Goal: Task Accomplishment & Management: Manage account settings

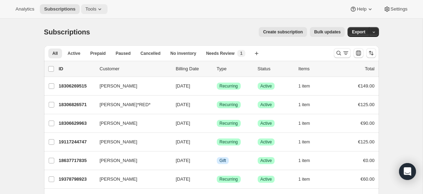
click at [92, 11] on span "Tools" at bounding box center [90, 9] width 11 height 6
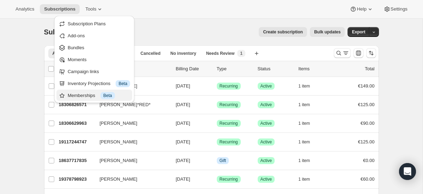
click at [107, 92] on span "Info Beta" at bounding box center [107, 95] width 14 height 7
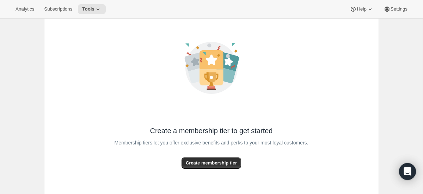
scroll to position [71, 0]
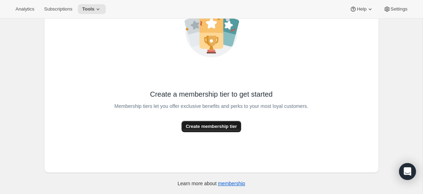
click at [236, 128] on span "Create membership tier" at bounding box center [211, 126] width 51 height 7
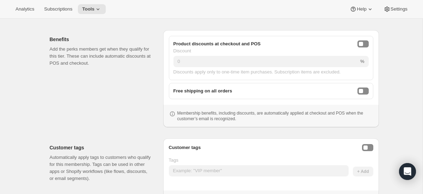
scroll to position [174, 0]
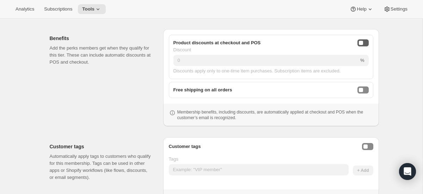
click at [367, 42] on button "onlineDiscountEnabled" at bounding box center [362, 42] width 11 height 7
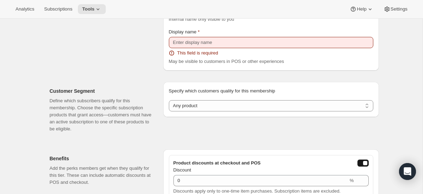
scroll to position [61, 0]
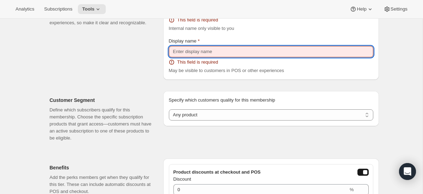
click at [235, 54] on input "Display name" at bounding box center [271, 51] width 204 height 11
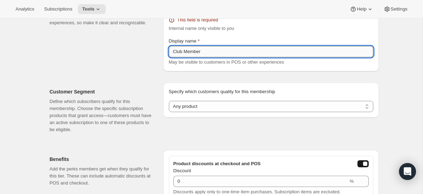
click at [182, 53] on input "Club Member" at bounding box center [271, 51] width 204 height 11
click at [221, 54] on input "Club 10% Member" at bounding box center [271, 51] width 204 height 11
type input "Club 10% Member Discount"
click at [247, 76] on div "Customer Segment Define which subscribers qualify for this membership. Choose t…" at bounding box center [208, 105] width 340 height 68
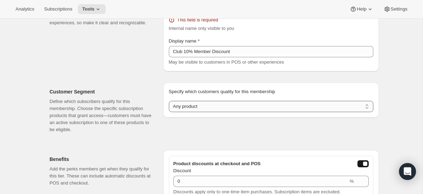
click at [232, 105] on select "Any product Subscribe to specific product(s) Subscribe to specific variant(s)" at bounding box center [271, 106] width 204 height 11
select select "products"
click at [169, 101] on select "Any product Subscribe to specific product(s) Subscribe to specific variant(s)" at bounding box center [271, 106] width 204 height 11
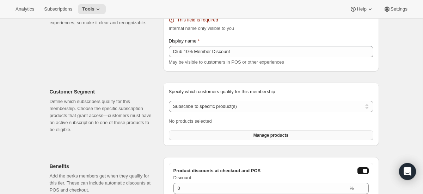
click at [252, 135] on button "Manage products" at bounding box center [271, 136] width 204 height 10
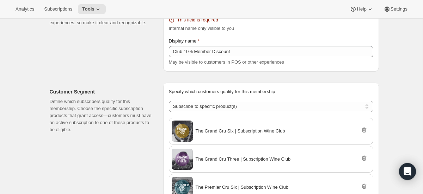
scroll to position [19, 0]
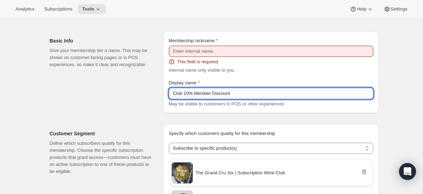
click at [223, 95] on input "Club 10% Member Discount" at bounding box center [271, 93] width 204 height 11
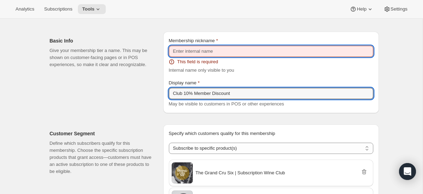
click at [207, 53] on input "Membership nickname" at bounding box center [271, 51] width 204 height 11
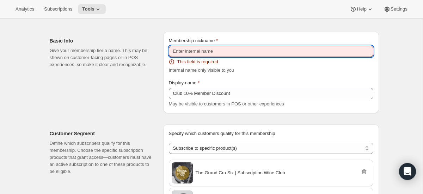
paste input "Club 10% Member Discount"
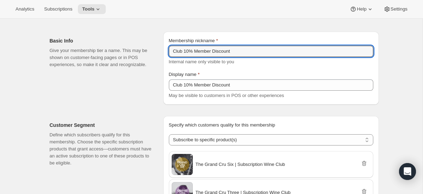
type input "Club 10% Member Discount"
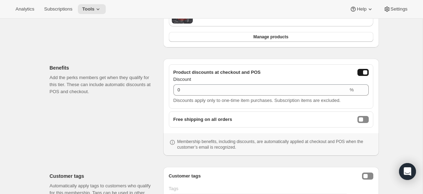
scroll to position [287, 0]
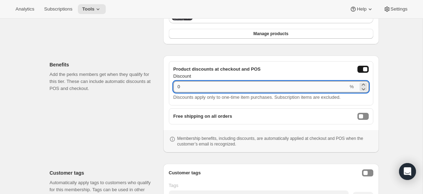
click at [178, 85] on input "0" at bounding box center [260, 86] width 175 height 11
type input "10"
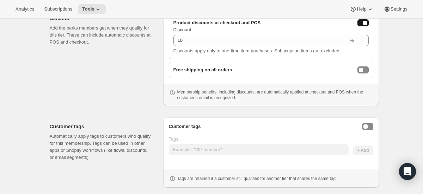
scroll to position [348, 0]
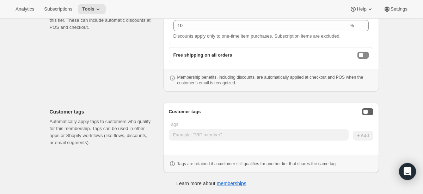
click at [370, 113] on button "Enable customer tags" at bounding box center [367, 111] width 11 height 7
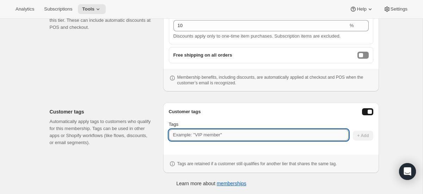
click at [292, 134] on input "Tags" at bounding box center [259, 135] width 180 height 11
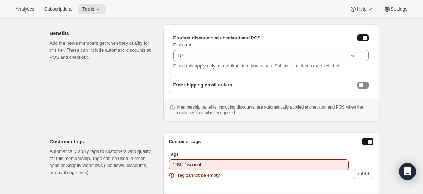
scroll to position [319, 0]
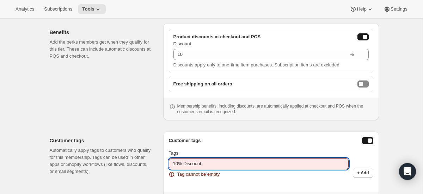
click at [184, 163] on input "10% Discount" at bounding box center [259, 163] width 180 height 11
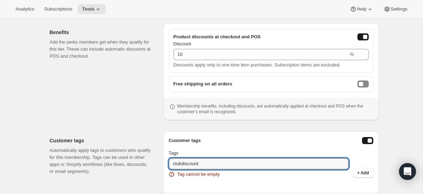
type input "clubdiscount"
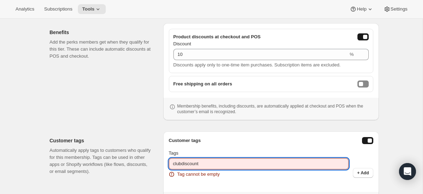
click at [278, 142] on div "Customer tags" at bounding box center [271, 140] width 204 height 7
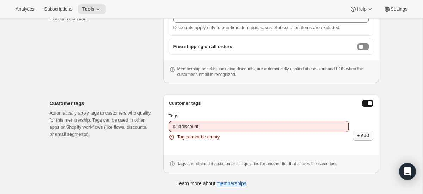
click at [363, 132] on button "+ Add" at bounding box center [363, 136] width 20 height 10
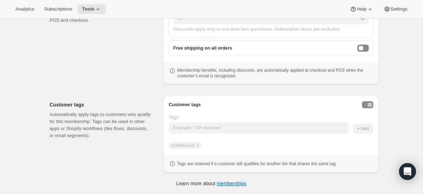
scroll to position [355, 0]
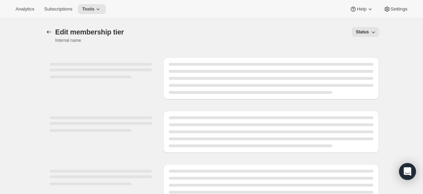
select select "products"
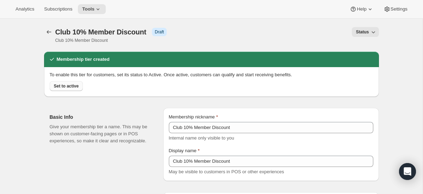
click at [79, 86] on span "Set to active" at bounding box center [66, 86] width 25 height 6
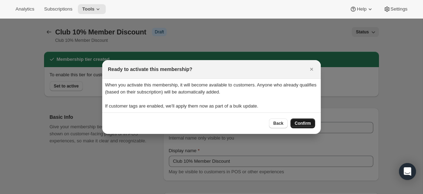
click at [312, 125] on button "Confirm" at bounding box center [302, 124] width 25 height 10
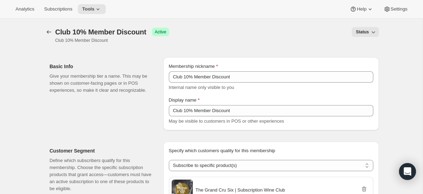
click at [365, 32] on span "Status" at bounding box center [362, 32] width 13 height 6
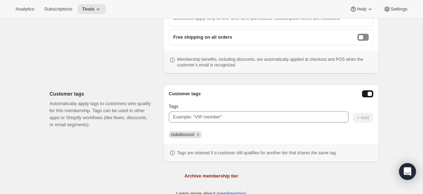
scroll to position [383, 0]
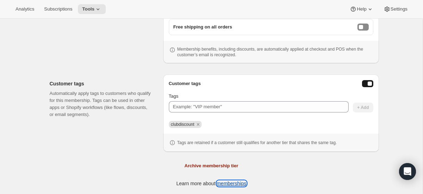
click at [242, 184] on link "memberships" at bounding box center [232, 184] width 30 height 6
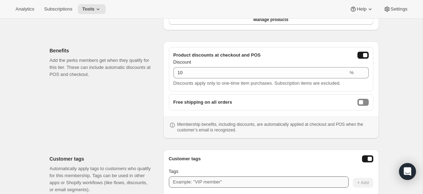
scroll to position [302, 0]
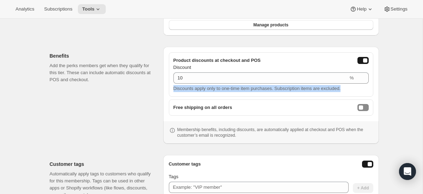
drag, startPoint x: 173, startPoint y: 88, endPoint x: 344, endPoint y: 93, distance: 171.2
click at [344, 93] on div "Product discounts at checkout and POS Discount 10 % Discounts apply only to one…" at bounding box center [271, 74] width 204 height 44
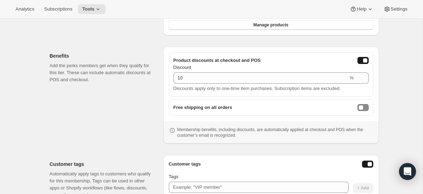
click at [366, 93] on div "Product discounts at checkout and POS Discount 10 % Discounts apply only to one…" at bounding box center [271, 74] width 204 height 44
click at [71, 12] on button "Subscriptions" at bounding box center [58, 9] width 37 height 10
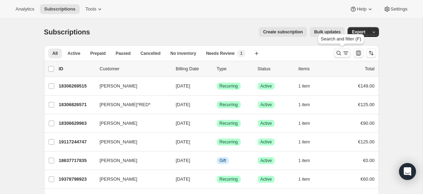
click at [336, 52] on icon "Search and filter results" at bounding box center [338, 53] width 7 height 7
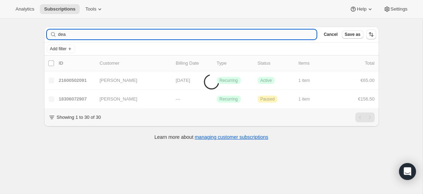
scroll to position [19, 0]
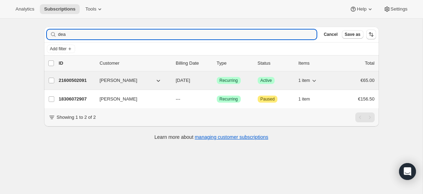
type input "dea"
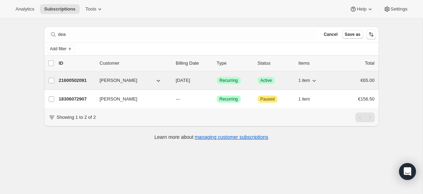
click at [74, 80] on p "21600502091" at bounding box center [76, 80] width 35 height 7
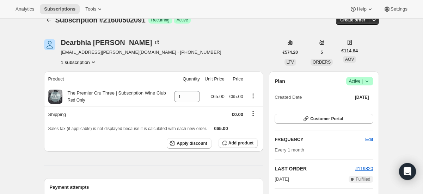
scroll to position [13, 0]
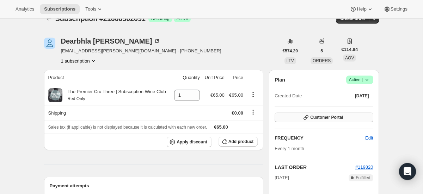
click at [285, 117] on button "Customer Portal" at bounding box center [323, 118] width 98 height 10
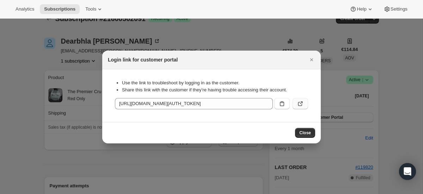
click at [305, 105] on button ":rsm:" at bounding box center [299, 103] width 15 height 11
click at [311, 58] on icon "Close" at bounding box center [311, 59] width 7 height 7
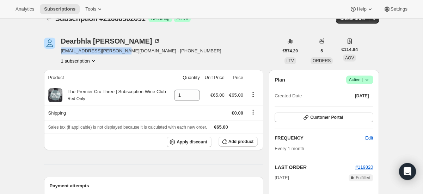
drag, startPoint x: 61, startPoint y: 51, endPoint x: 121, endPoint y: 52, distance: 59.9
click at [121, 52] on span "[EMAIL_ADDRESS][PERSON_NAME][DOMAIN_NAME] · [PHONE_NUMBER]" at bounding box center [141, 51] width 160 height 7
copy span "[EMAIL_ADDRESS][PERSON_NAME][DOMAIN_NAME]"
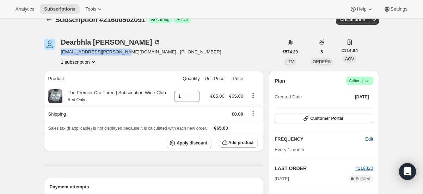
click at [232, 49] on div "[PERSON_NAME] [PERSON_NAME][EMAIL_ADDRESS][DOMAIN_NAME] · [PHONE_NUMBER] 1 subs…" at bounding box center [161, 52] width 234 height 27
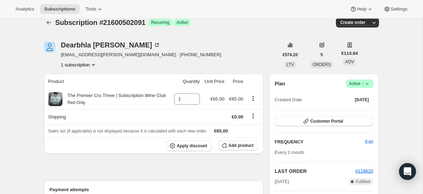
scroll to position [4, 0]
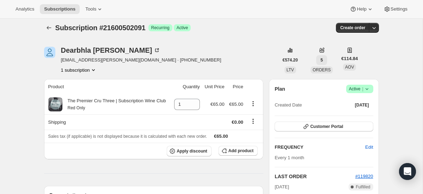
click at [326, 62] on button "5" at bounding box center [321, 60] width 11 height 10
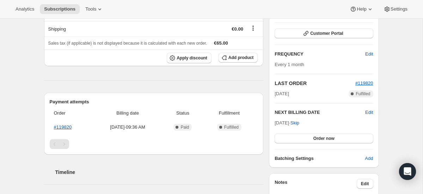
scroll to position [0, 0]
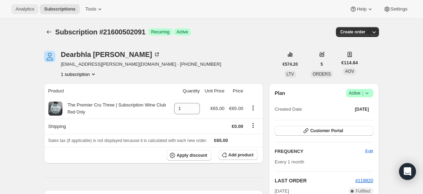
click at [18, 11] on span "Analytics" at bounding box center [24, 9] width 19 height 6
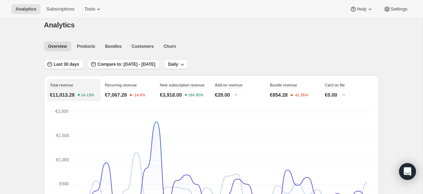
scroll to position [8, 0]
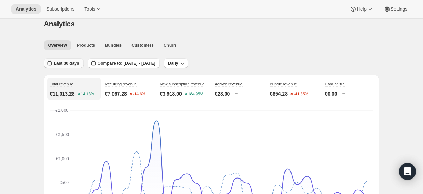
click at [77, 66] on span "Last 30 days" at bounding box center [66, 64] width 25 height 6
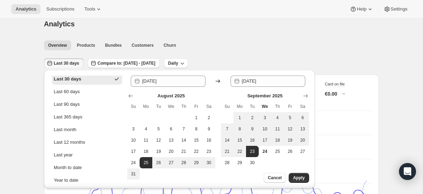
scroll to position [48, 0]
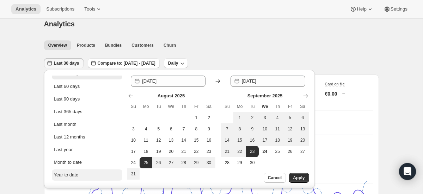
click at [76, 177] on div "Year to date" at bounding box center [66, 175] width 25 height 7
type input "[DATE]"
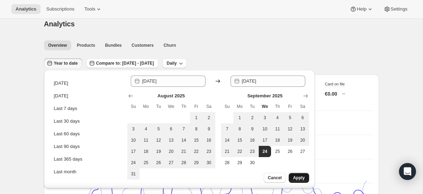
click at [298, 178] on span "Apply" at bounding box center [299, 178] width 12 height 6
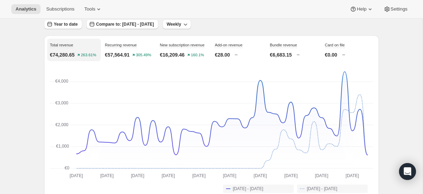
scroll to position [49, 0]
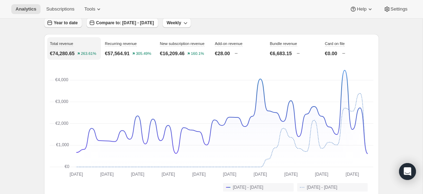
click at [73, 26] on button "Year to date" at bounding box center [63, 23] width 38 height 10
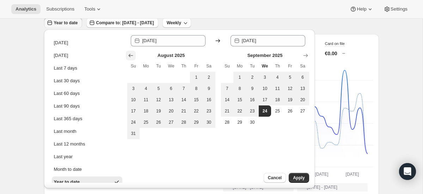
click at [127, 55] on icon "Show previous month, July 2025" at bounding box center [130, 55] width 7 height 7
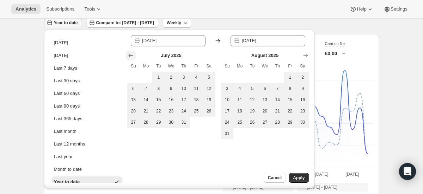
click at [127, 55] on icon "Show previous month, June 2025" at bounding box center [130, 55] width 7 height 7
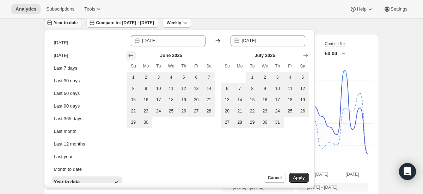
click at [127, 55] on icon "Show previous month, May 2025" at bounding box center [130, 55] width 7 height 7
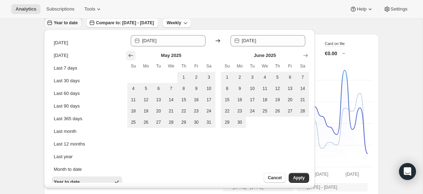
click at [127, 55] on icon "Show previous month, April 2025" at bounding box center [130, 55] width 7 height 7
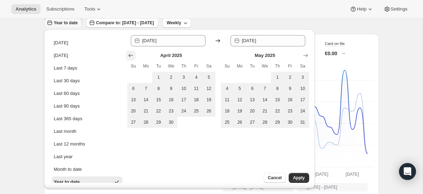
click at [127, 55] on icon "Show previous month, March 2025" at bounding box center [130, 55] width 7 height 7
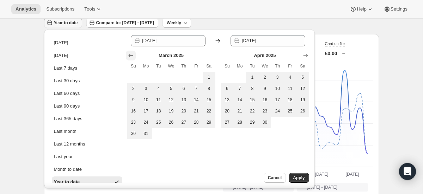
click at [127, 55] on icon "Show previous month, February 2025" at bounding box center [130, 55] width 7 height 7
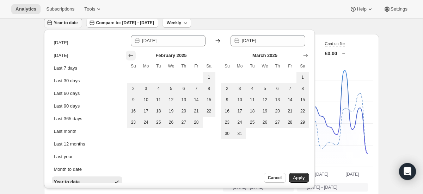
click at [127, 55] on icon "Show previous month, January 2025" at bounding box center [130, 55] width 7 height 7
click at [173, 78] on span "1" at bounding box center [171, 78] width 7 height 6
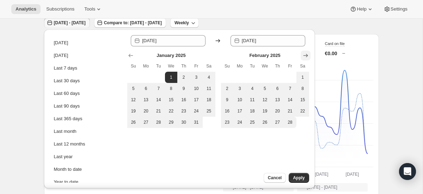
click at [305, 54] on icon "Show next month, March 2025" at bounding box center [305, 55] width 7 height 7
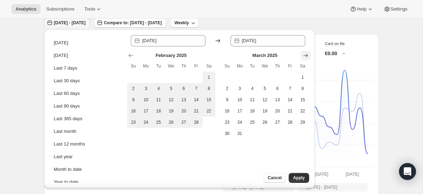
click at [305, 54] on icon "Show next month, April 2025" at bounding box center [305, 55] width 7 height 7
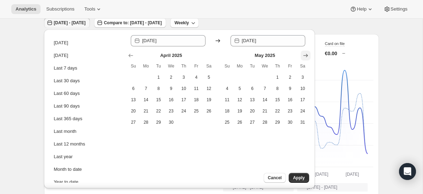
click at [305, 54] on icon "Show next month, June 2025" at bounding box center [305, 55] width 7 height 7
click at [305, 54] on icon "Show next month, July 2025" at bounding box center [305, 55] width 7 height 7
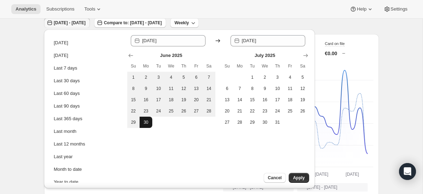
click at [149, 123] on button "30" at bounding box center [145, 122] width 13 height 11
type input "[DATE]"
click at [302, 180] on span "Apply" at bounding box center [299, 178] width 12 height 6
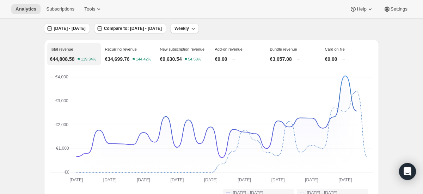
scroll to position [44, 0]
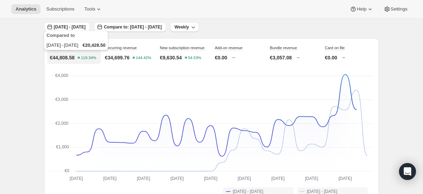
click at [94, 29] on div "Compared to [DATE] - [DATE] €20,428.50" at bounding box center [75, 41] width 67 height 25
click at [70, 25] on span "[DATE] - [DATE]" at bounding box center [70, 27] width 32 height 6
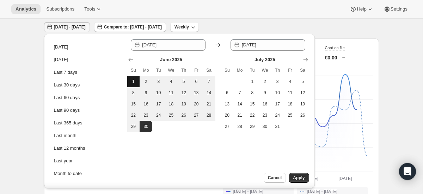
click at [131, 81] on span "1" at bounding box center [133, 82] width 7 height 6
type input "[DATE]"
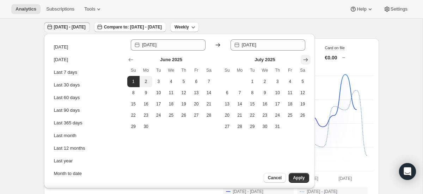
click at [303, 59] on icon "Show next month, August 2025" at bounding box center [305, 59] width 7 height 7
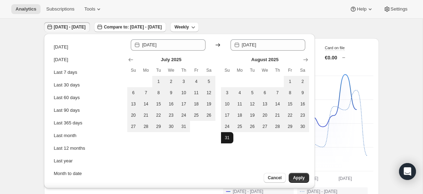
click at [230, 138] on span "31" at bounding box center [227, 138] width 7 height 6
type input "[DATE]"
click at [306, 178] on button "Apply" at bounding box center [298, 178] width 20 height 10
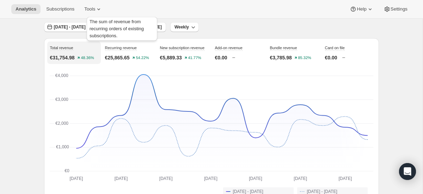
click at [101, 31] on div "The sum of revenue from recurring orders of existing subscriptions." at bounding box center [121, 30] width 73 height 30
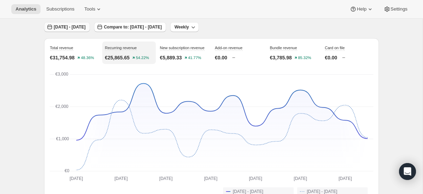
click at [67, 31] on button "[DATE] - [DATE]" at bounding box center [67, 27] width 46 height 10
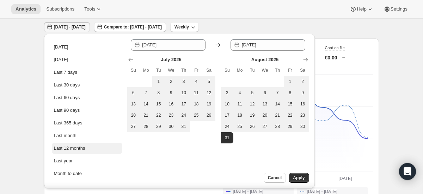
scroll to position [11, 0]
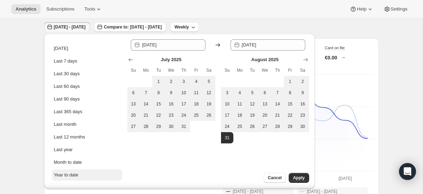
click at [75, 175] on div "Year to date" at bounding box center [66, 175] width 25 height 7
type input "[DATE]"
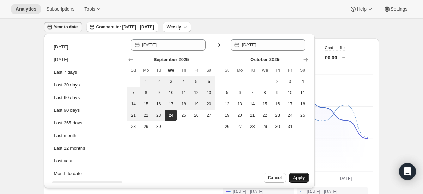
click at [304, 177] on span "Apply" at bounding box center [299, 178] width 12 height 6
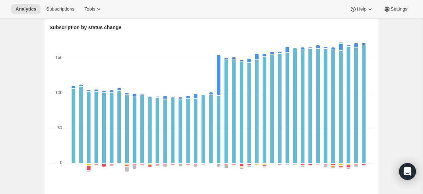
scroll to position [282, 0]
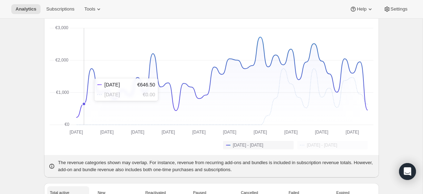
scroll to position [0, 0]
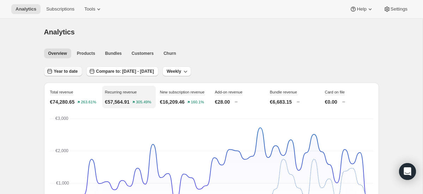
click at [73, 73] on span "Year to date" at bounding box center [66, 72] width 24 height 6
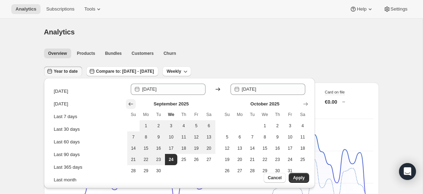
click at [130, 108] on button "Show previous month, August 2025" at bounding box center [131, 104] width 10 height 10
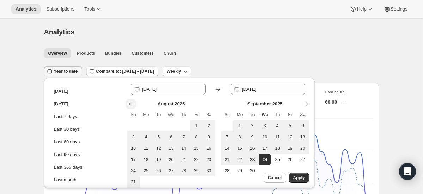
click at [130, 108] on button "Show previous month, July 2025" at bounding box center [131, 104] width 10 height 10
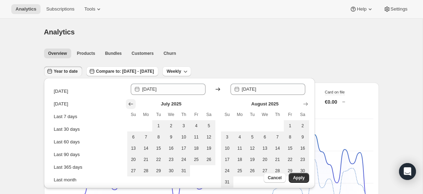
click at [130, 108] on button "Show previous month, June 2025" at bounding box center [131, 104] width 10 height 10
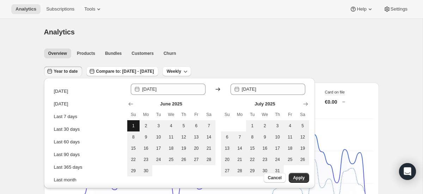
click at [129, 127] on button "1" at bounding box center [133, 125] width 13 height 11
type input "[DATE]"
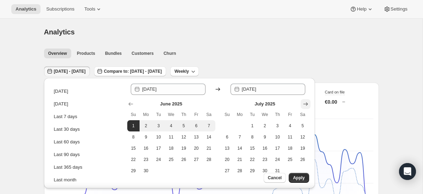
click at [308, 105] on icon "Show next month, August 2025" at bounding box center [305, 104] width 7 height 7
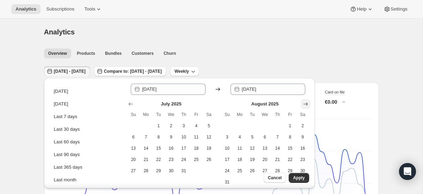
click at [308, 105] on icon "Show next month, September 2025" at bounding box center [305, 104] width 7 height 7
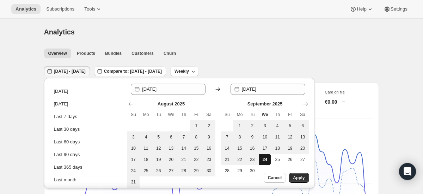
click at [264, 159] on span "24" at bounding box center [264, 160] width 7 height 6
type input "[DATE]"
click at [306, 176] on button "Apply" at bounding box center [298, 178] width 20 height 10
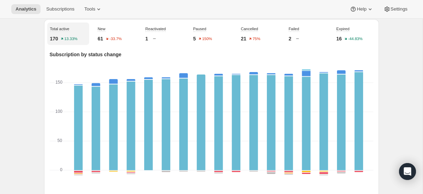
scroll to position [258, 0]
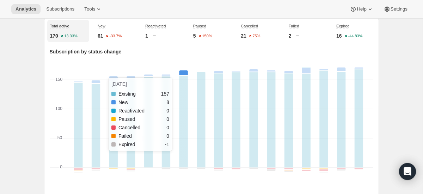
click at [185, 76] on rect "New-1 8" at bounding box center [183, 72] width 8 height 5
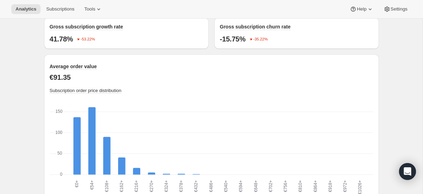
scroll to position [713, 0]
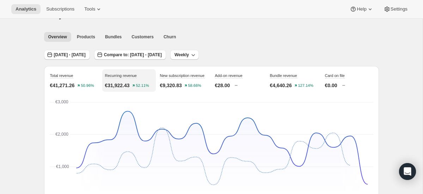
scroll to position [20, 0]
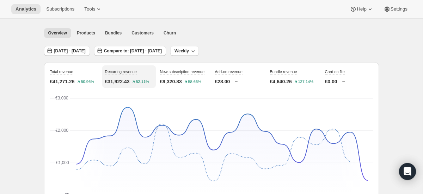
click at [166, 35] on span "Churn" at bounding box center [169, 33] width 12 height 6
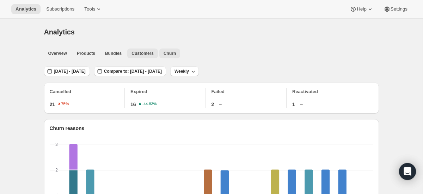
click at [145, 56] on span "Customers" at bounding box center [142, 54] width 22 height 6
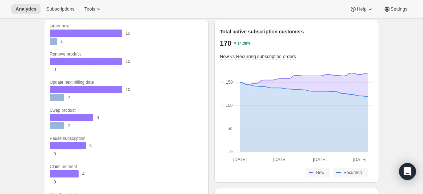
scroll to position [541, 0]
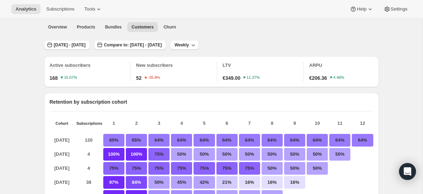
scroll to position [0, 0]
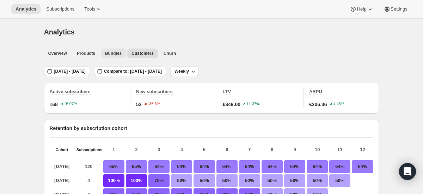
click at [113, 51] on span "Bundles" at bounding box center [113, 54] width 17 height 6
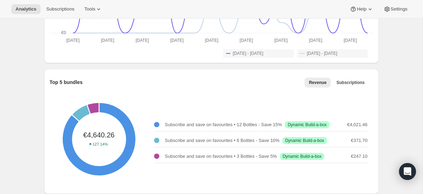
scroll to position [196, 0]
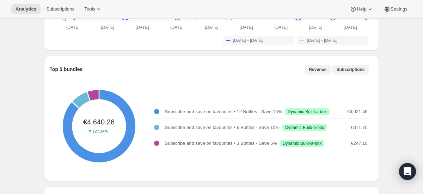
click at [367, 71] on button "Subscriptions" at bounding box center [350, 70] width 37 height 10
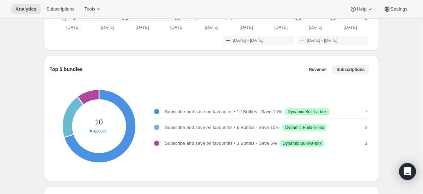
click at [332, 71] on button "Subscriptions" at bounding box center [350, 70] width 37 height 10
click at [311, 70] on span "Revenue" at bounding box center [318, 70] width 18 height 6
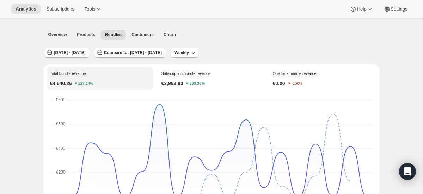
scroll to position [0, 0]
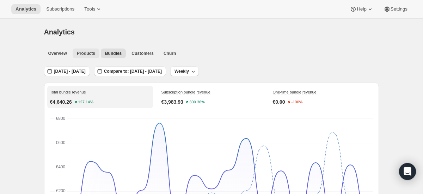
click at [77, 51] on span "Products" at bounding box center [86, 54] width 18 height 6
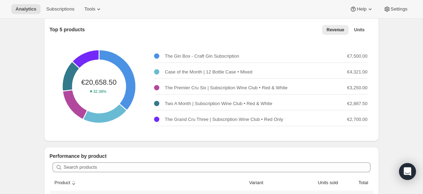
scroll to position [67, 0]
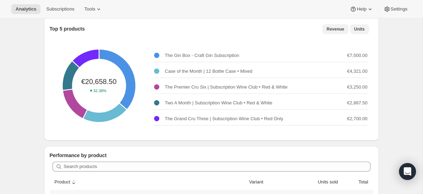
click at [361, 31] on span "Units" at bounding box center [359, 29] width 11 height 6
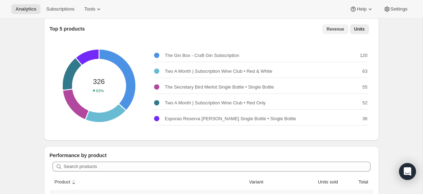
click at [344, 32] on button "Revenue" at bounding box center [335, 29] width 26 height 10
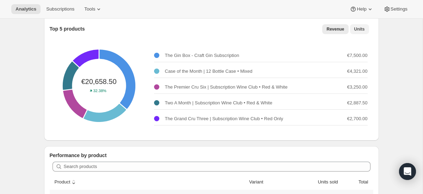
click at [365, 31] on button "Units" at bounding box center [359, 29] width 19 height 10
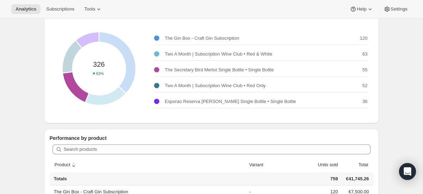
scroll to position [85, 0]
click at [363, 70] on p "55" at bounding box center [364, 70] width 5 height 7
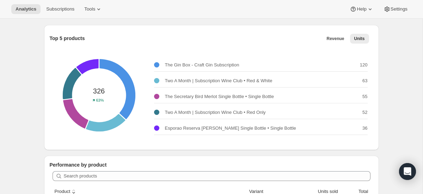
scroll to position [0, 0]
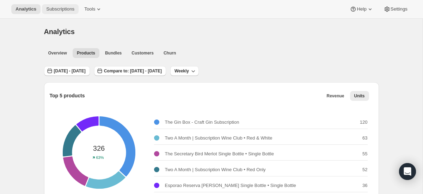
click at [69, 8] on span "Subscriptions" at bounding box center [60, 9] width 28 height 6
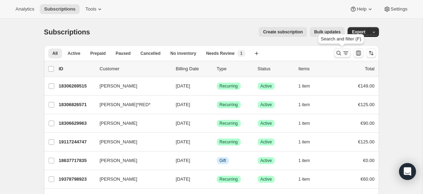
click at [345, 52] on icon "Search and filter results" at bounding box center [345, 53] width 7 height 7
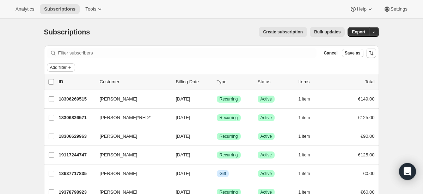
click at [66, 68] on span "Add filter" at bounding box center [58, 68] width 17 height 6
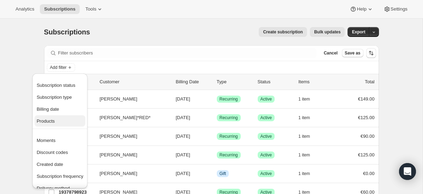
click at [53, 118] on span "Products" at bounding box center [60, 121] width 46 height 7
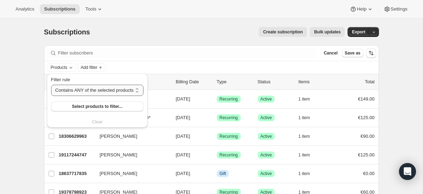
click at [101, 94] on select "Contains ANY of the selected products Contains ALL of the selected products Con…" at bounding box center [97, 90] width 92 height 11
click at [51, 85] on select "Contains ANY of the selected products Contains ALL of the selected products Con…" at bounding box center [97, 90] width 92 height 11
click at [102, 109] on span "Select products to filter..." at bounding box center [97, 107] width 50 height 6
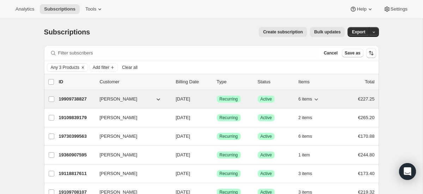
click at [315, 102] on icon "button" at bounding box center [315, 99] width 7 height 7
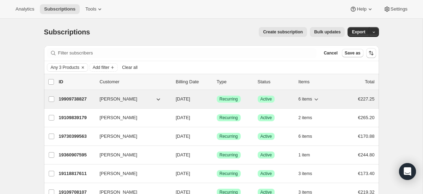
click at [79, 98] on p "19909738827" at bounding box center [76, 99] width 35 height 7
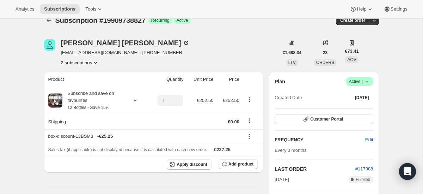
scroll to position [12, 0]
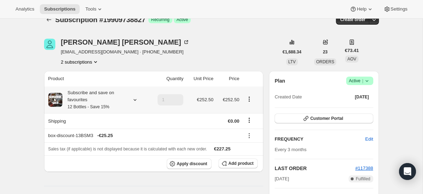
click at [137, 99] on icon at bounding box center [134, 99] width 7 height 7
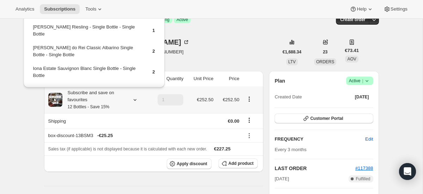
scroll to position [0, 0]
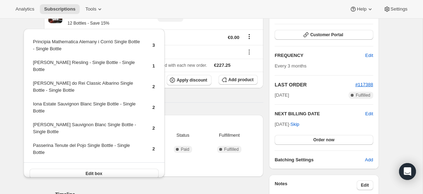
click at [243, 103] on div "Product Quantity Unit Price Price Subscribe and save on favourites 12 Bottles -…" at bounding box center [153, 114] width 219 height 255
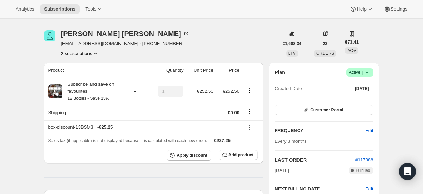
scroll to position [21, 0]
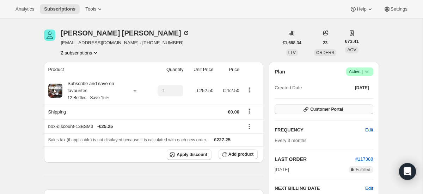
click at [286, 106] on button "Customer Portal" at bounding box center [323, 110] width 98 height 10
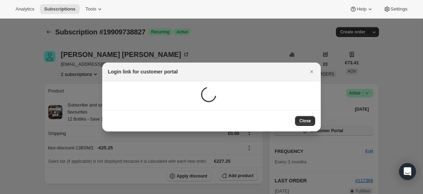
scroll to position [0, 0]
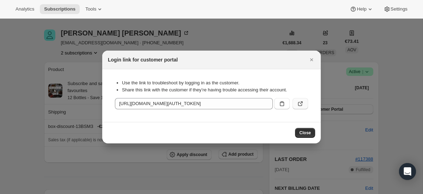
click at [297, 103] on icon ":r1f:" at bounding box center [300, 103] width 7 height 7
click at [304, 104] on button ":r1f:" at bounding box center [299, 103] width 15 height 11
click at [301, 102] on icon ":r1f:" at bounding box center [301, 103] width 3 height 3
click at [311, 60] on icon "Close" at bounding box center [311, 59] width 3 height 3
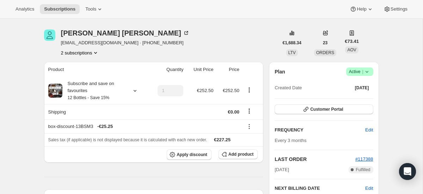
click at [254, 36] on div "Catherine Flynn ceflynn979@gmail.com · +353872517504 2 subscriptions" at bounding box center [161, 43] width 234 height 27
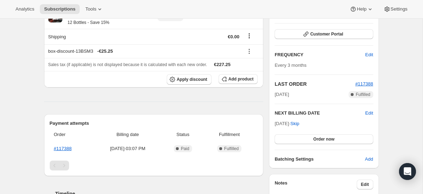
scroll to position [0, 0]
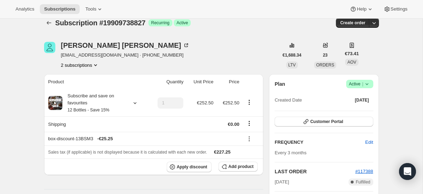
scroll to position [10, 0]
